Goal: Task Accomplishment & Management: Complete application form

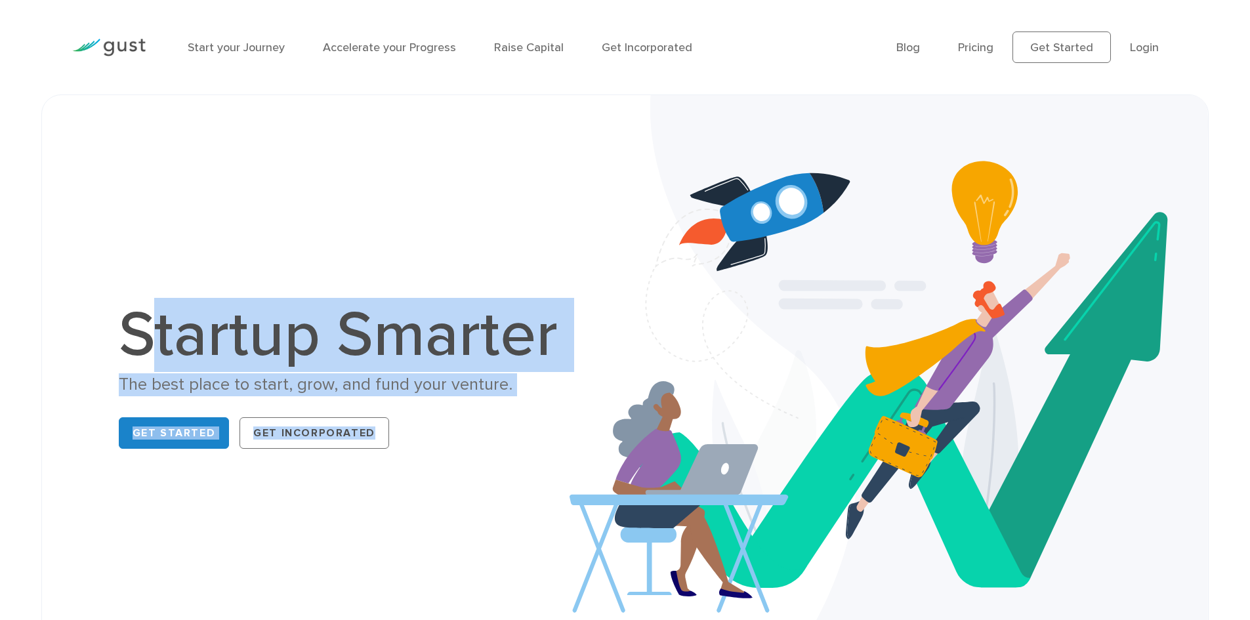
drag, startPoint x: 566, startPoint y: 317, endPoint x: 676, endPoint y: 360, distance: 118.2
click at [676, 360] on div "Startup Smarter The best place to start, grow, and fund your venture. Get Start…" at bounding box center [625, 379] width 1121 height 503
click at [448, 363] on h1 "Startup Smarter" at bounding box center [345, 335] width 453 height 63
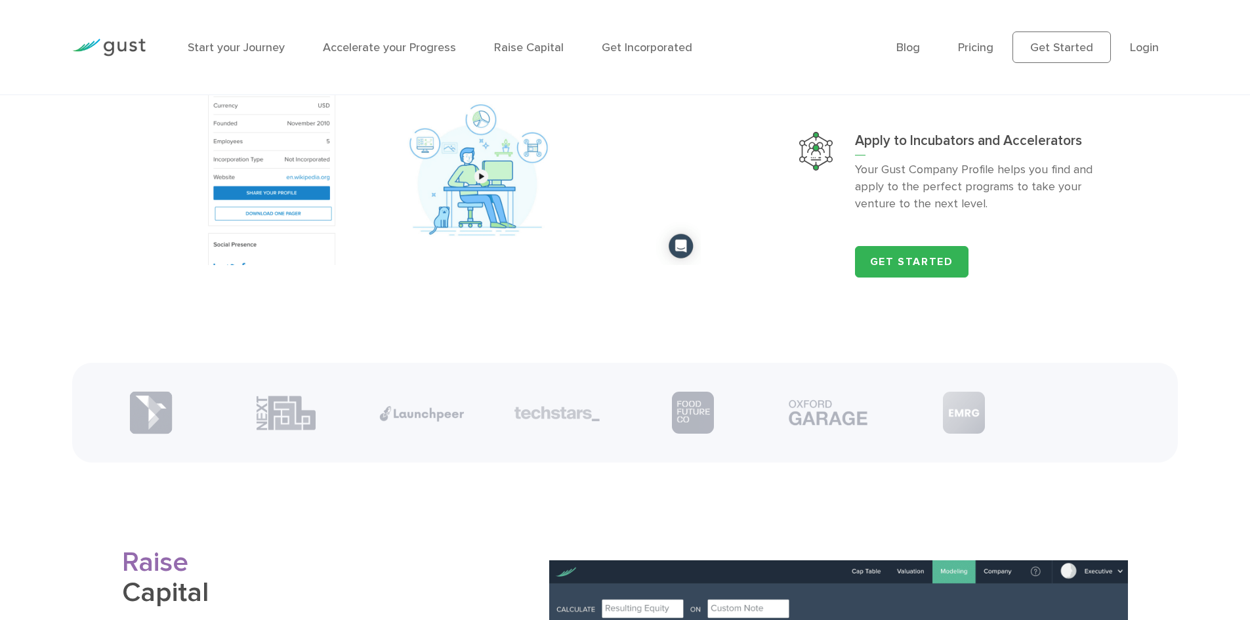
scroll to position [1706, 0]
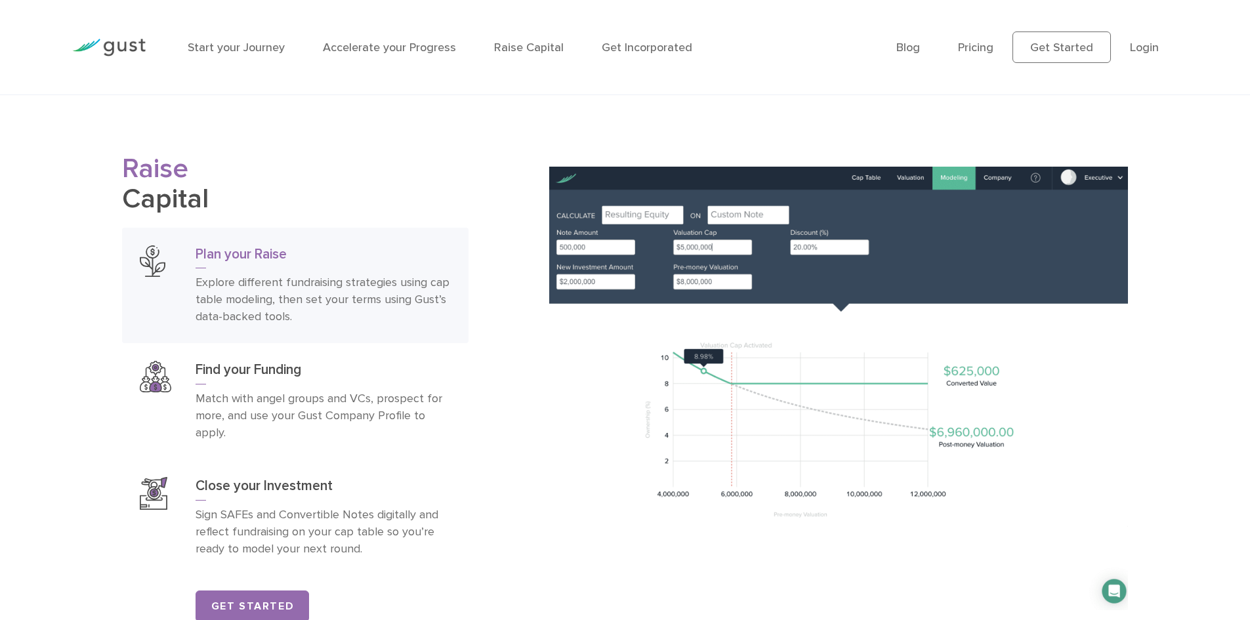
scroll to position [2296, 0]
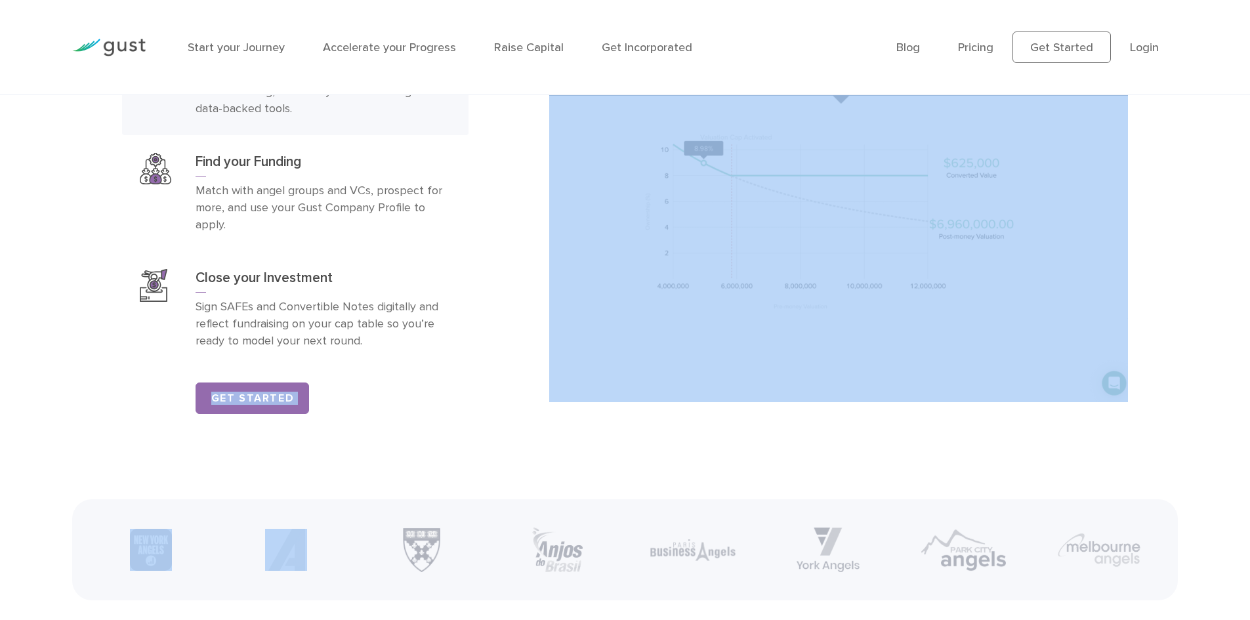
drag, startPoint x: 344, startPoint y: 444, endPoint x: 172, endPoint y: 411, distance: 175.0
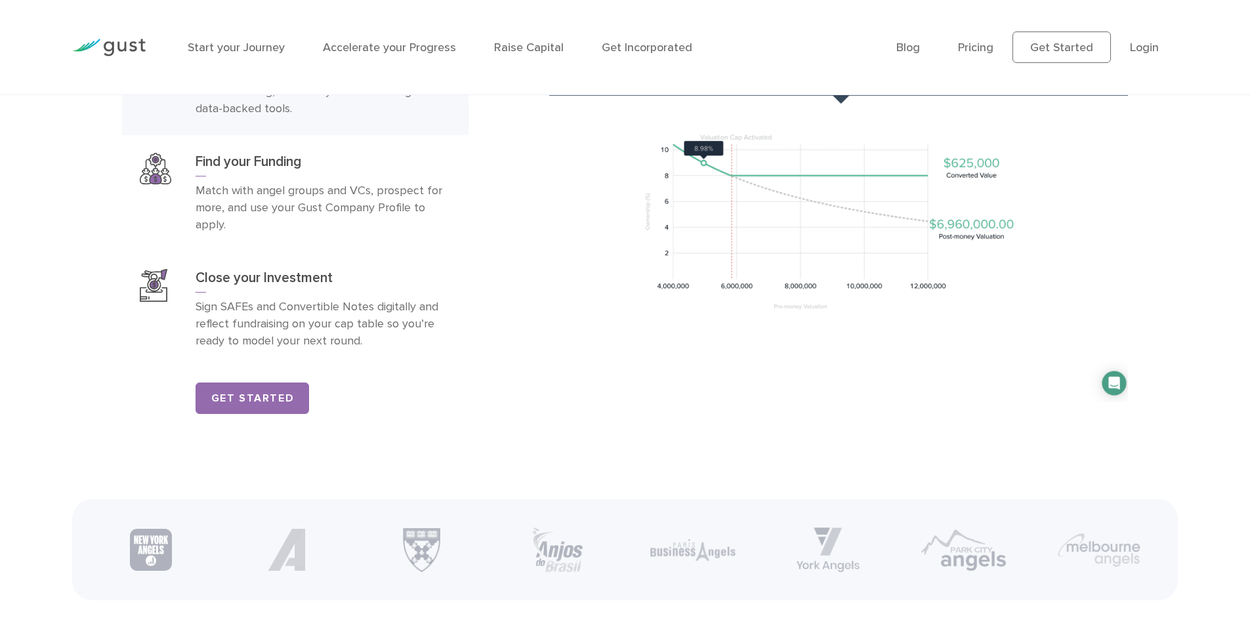
click at [161, 408] on div "Plan your Raise Explore different fundraising strategies using cap table modeli…" at bounding box center [295, 217] width 346 height 395
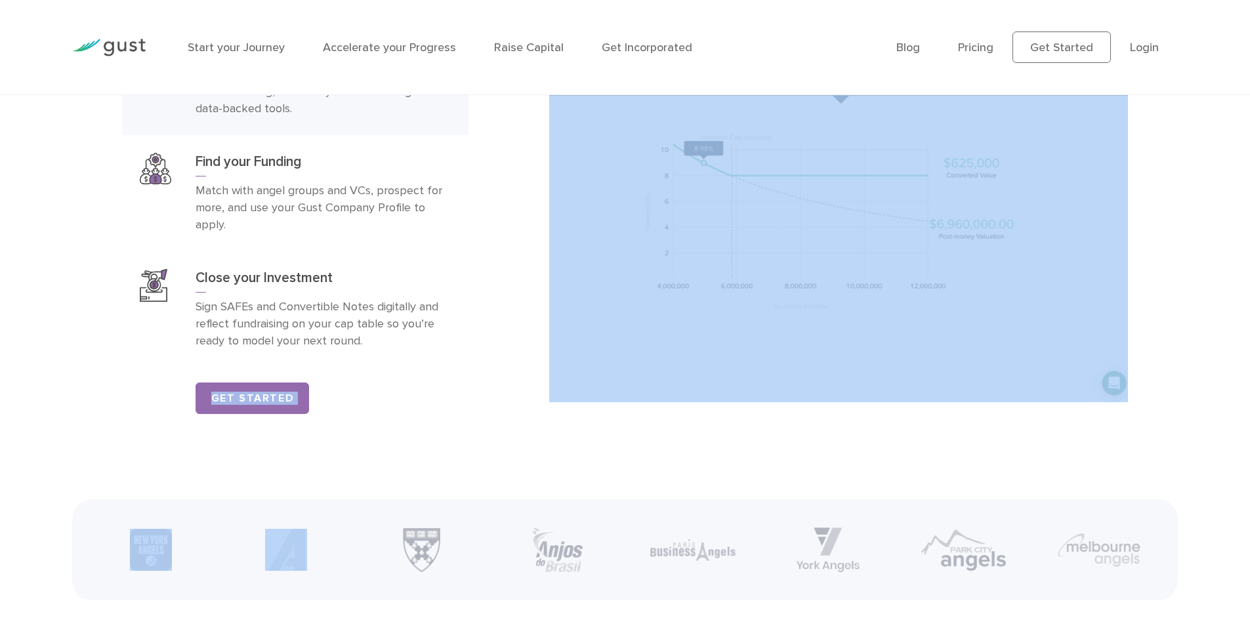
drag, startPoint x: 161, startPoint y: 407, endPoint x: 329, endPoint y: 436, distance: 170.4
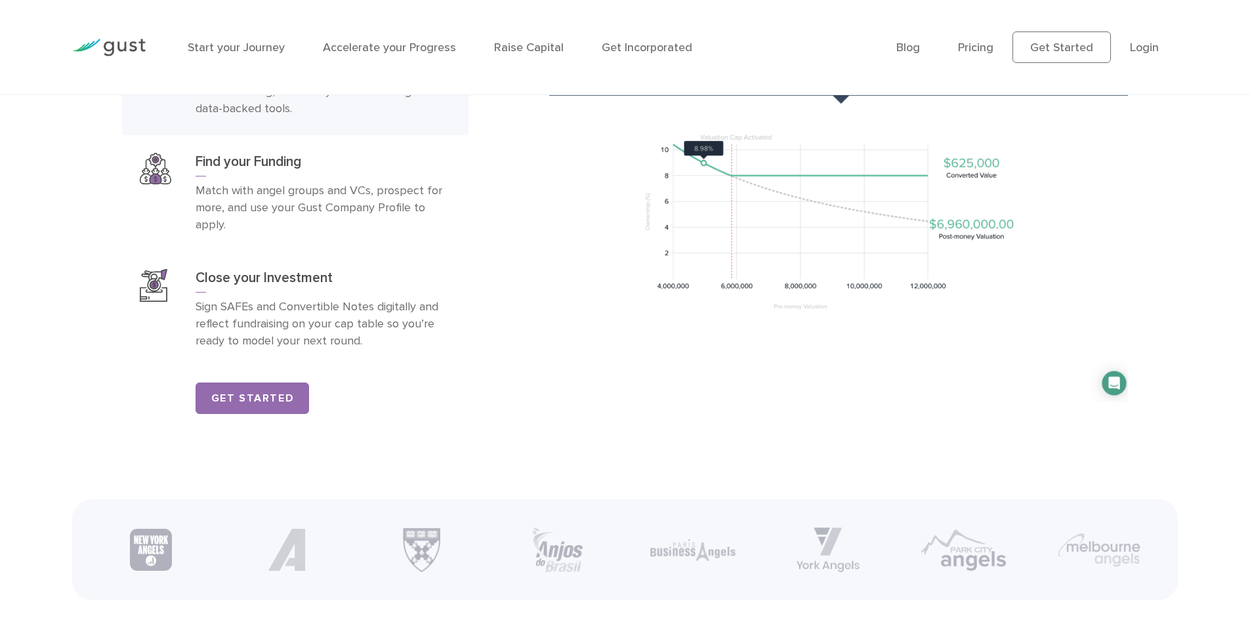
click at [748, 40] on ul "Start your Journey Accelerate your Progress Raise Capital Get Incorporated" at bounding box center [532, 48] width 689 height 18
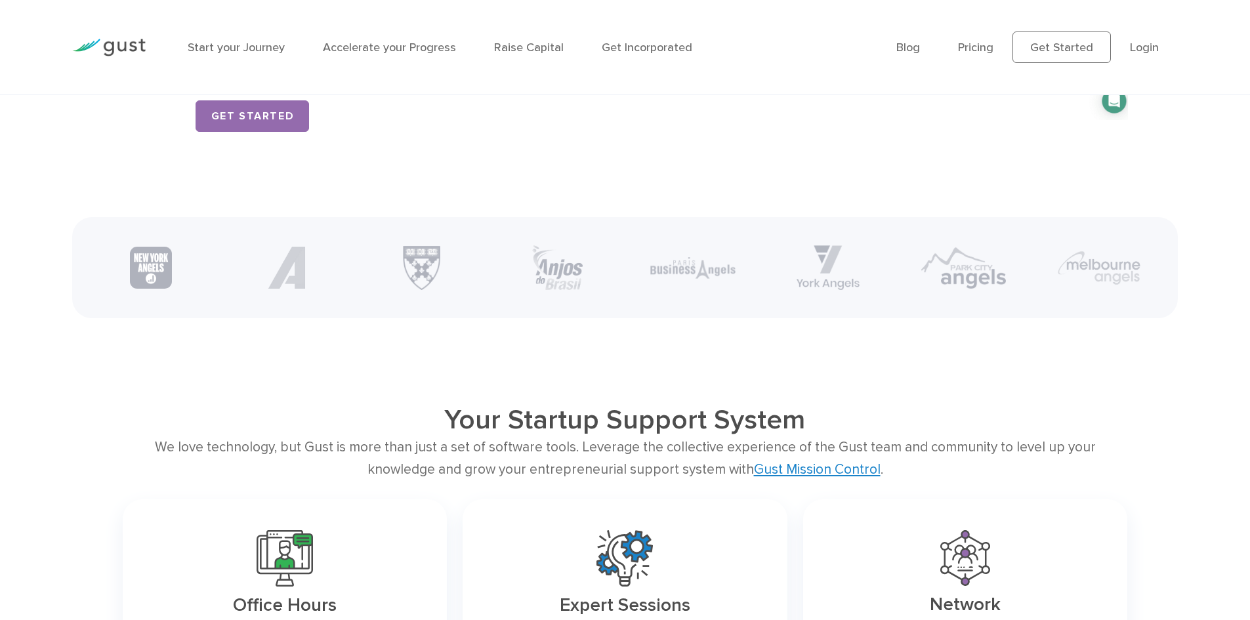
scroll to position [2756, 0]
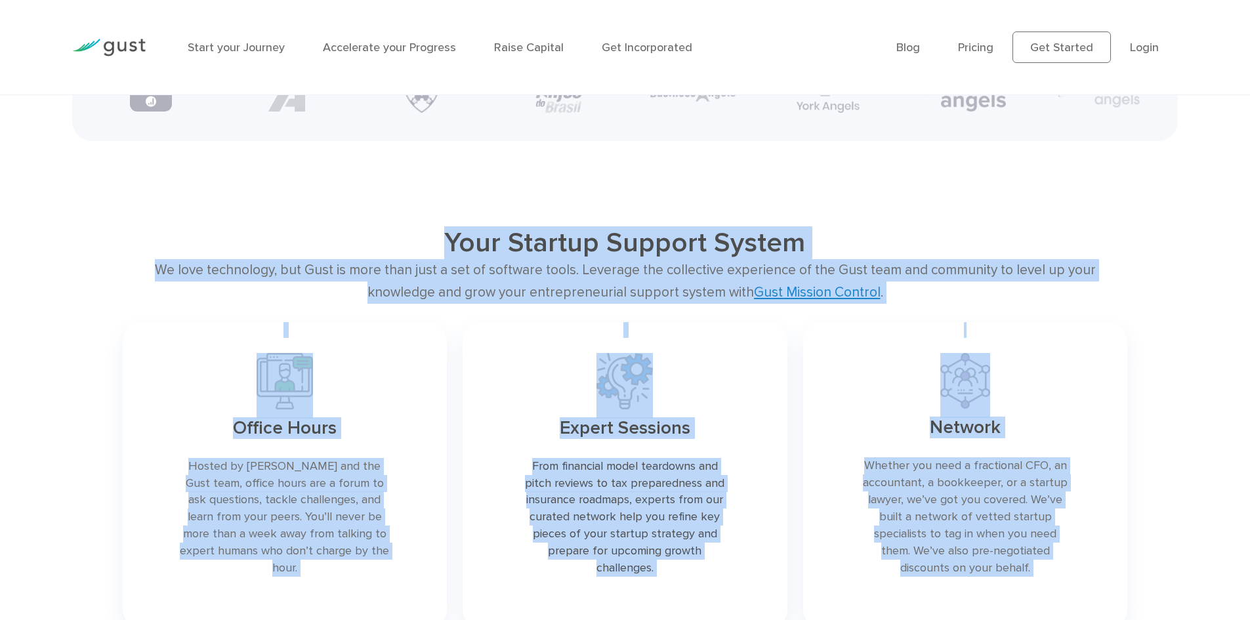
drag, startPoint x: 217, startPoint y: 224, endPoint x: 1082, endPoint y: 362, distance: 875.7
click at [1082, 362] on main "Startup Smarter The best place to start, grow, and fund your venture. Get Start…" at bounding box center [625, 329] width 1250 height 5981
click at [1175, 292] on div "Your Startup Support System We love technology, but Gust is more than just a se…" at bounding box center [625, 431] width 1250 height 411
drag, startPoint x: 240, startPoint y: 270, endPoint x: 1259, endPoint y: 558, distance: 1058.9
click at [1249, 558] on html "Start your Journey Accelerate your Progress Raise Capital Get Incorporated Blog…" at bounding box center [625, 464] width 1250 height 6440
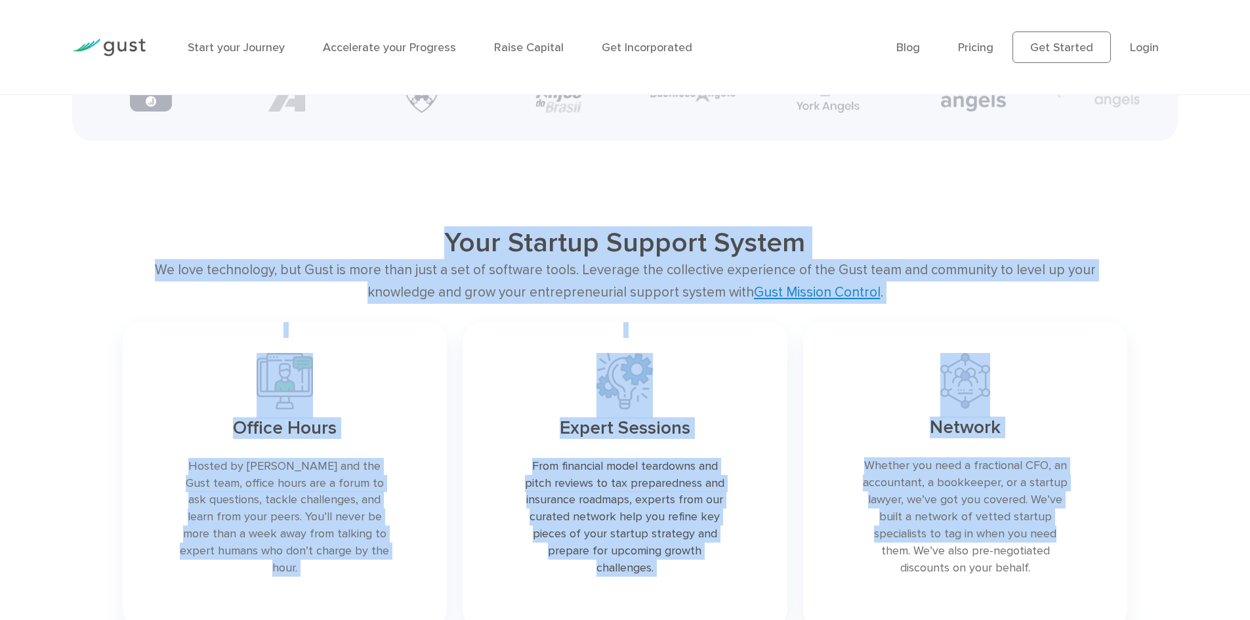
click at [460, 352] on div "Expert Sessions From financial model teardowns and pitch reviews to tax prepare…" at bounding box center [625, 475] width 341 height 323
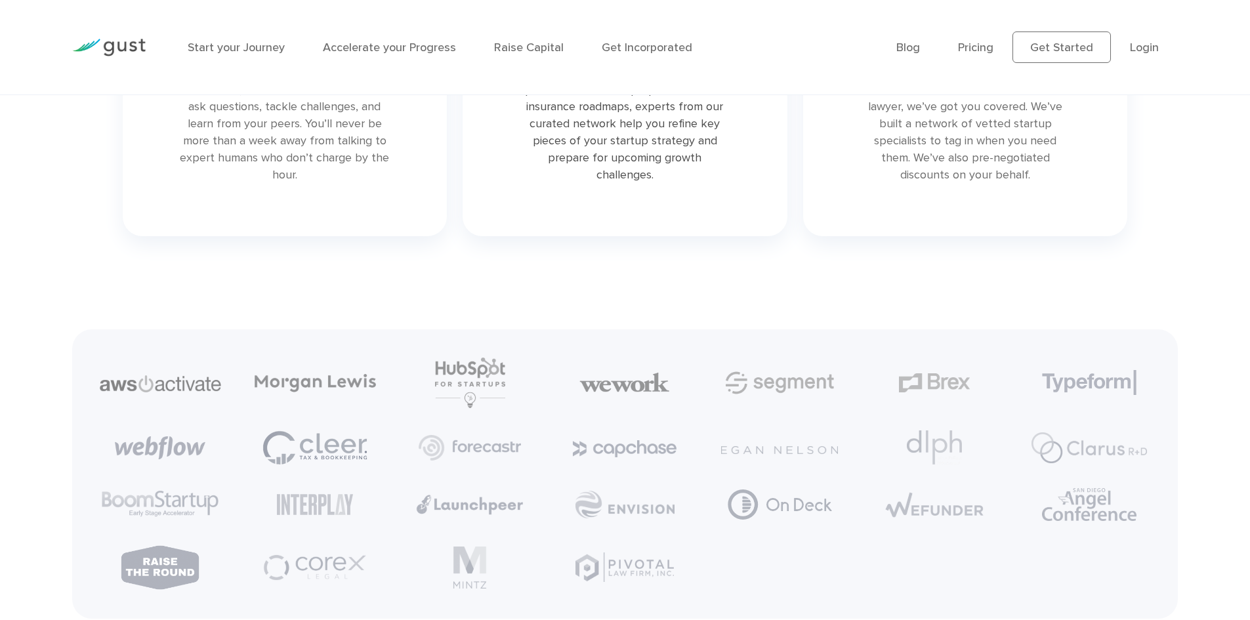
scroll to position [3149, 0]
click at [336, 165] on link at bounding box center [285, 81] width 325 height 307
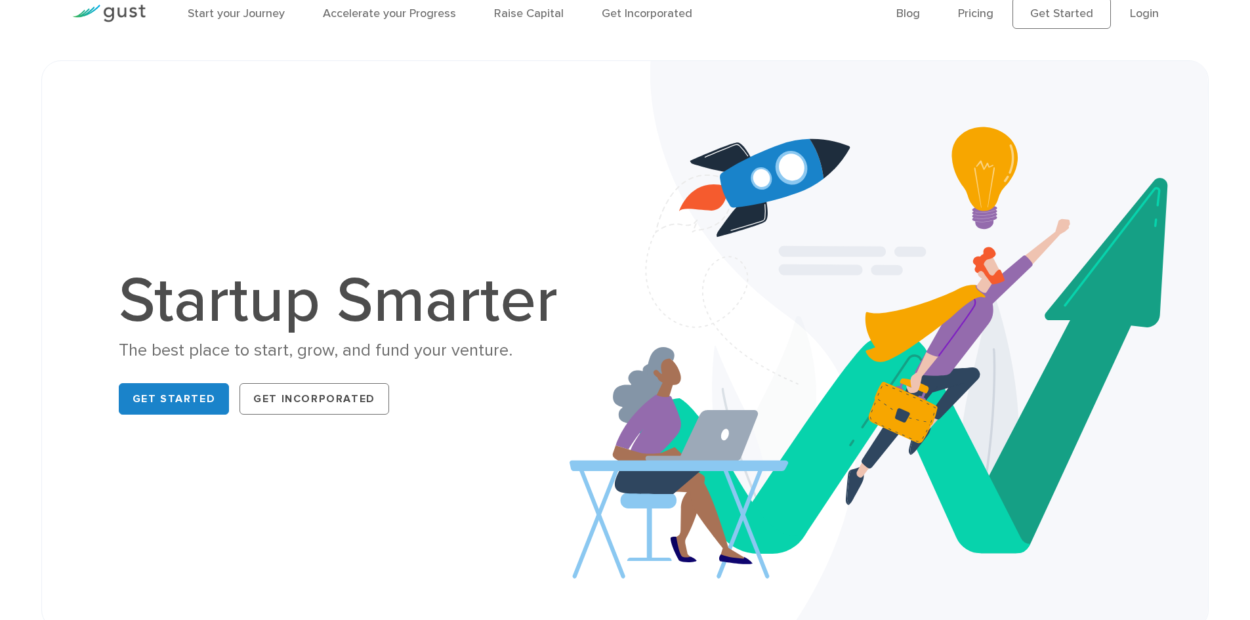
scroll to position [0, 0]
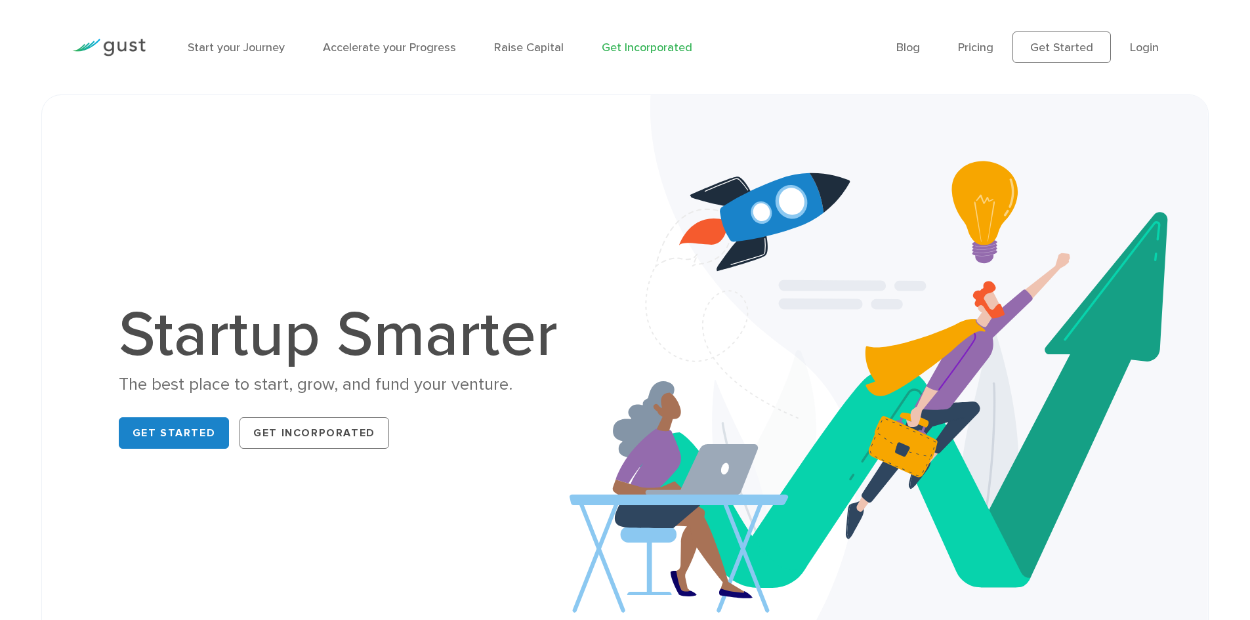
click at [621, 51] on link "Get Incorporated" at bounding box center [647, 48] width 91 height 14
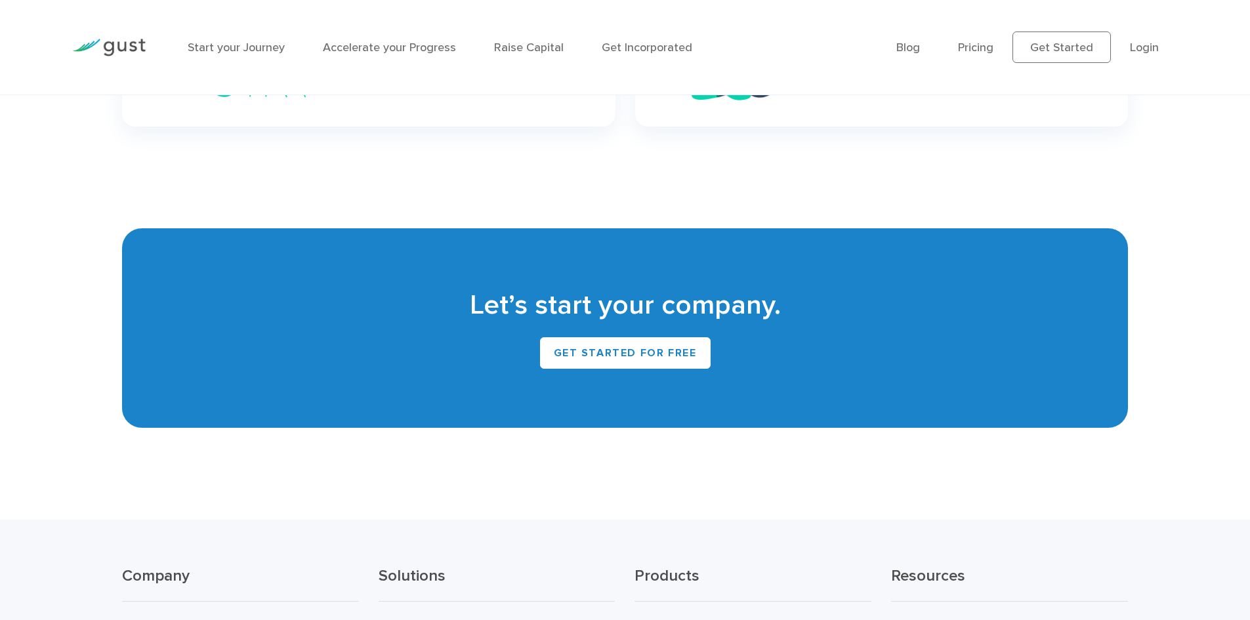
scroll to position [5585, 0]
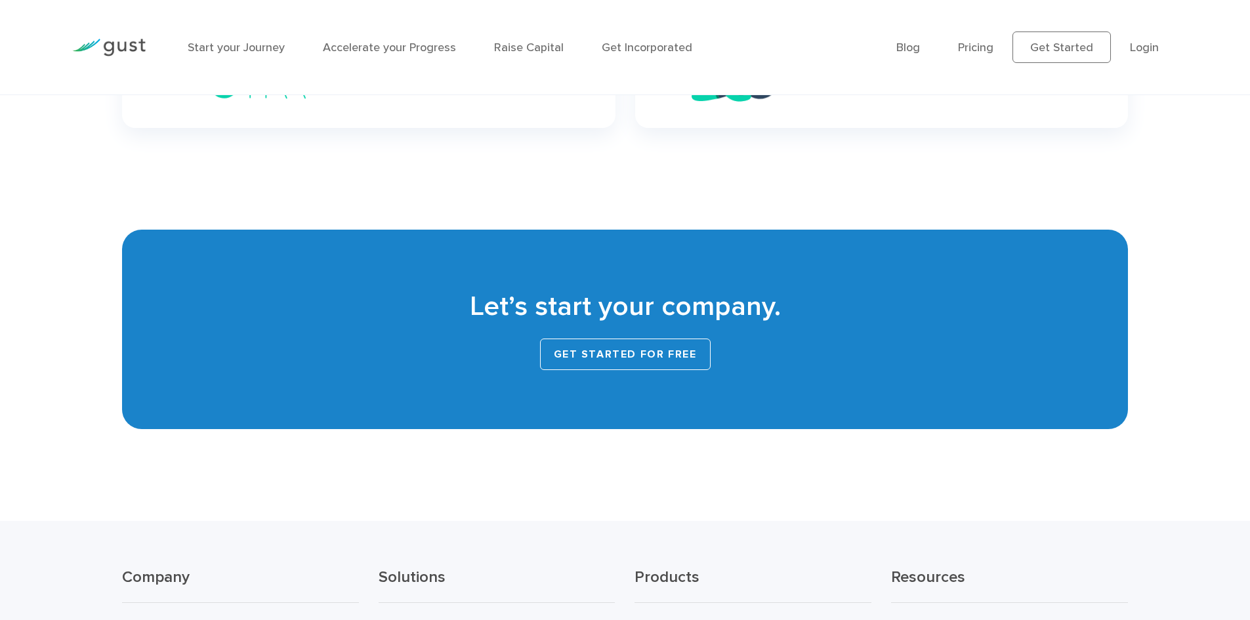
click at [682, 339] on link "Get Started for Free" at bounding box center [625, 354] width 171 height 31
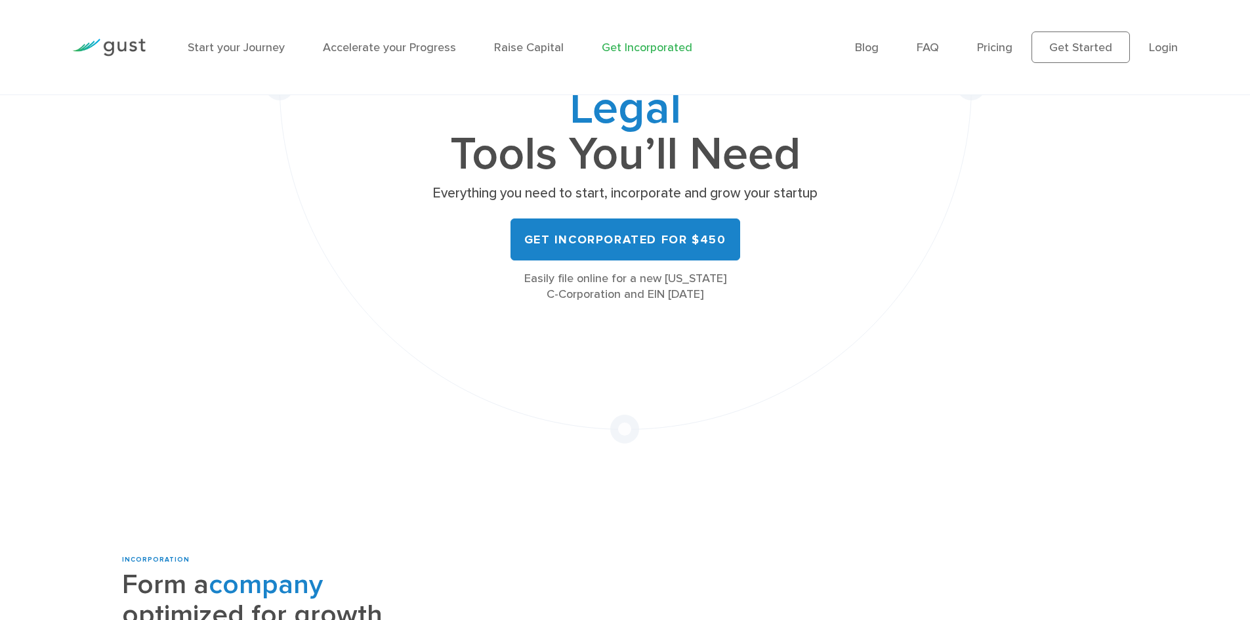
scroll to position [197, 0]
